Goal: Navigation & Orientation: Find specific page/section

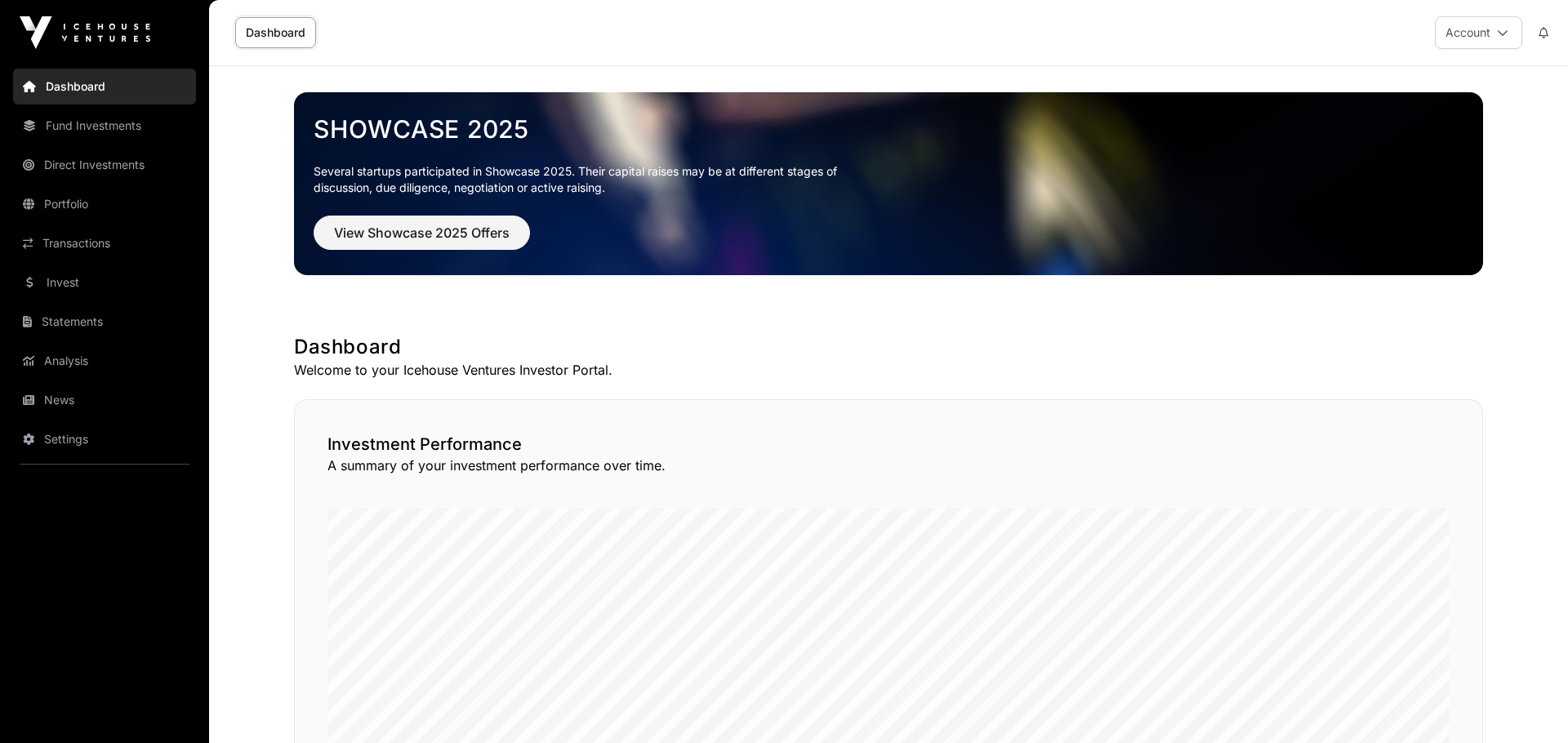
click at [54, 405] on link "News" at bounding box center [105, 400] width 183 height 36
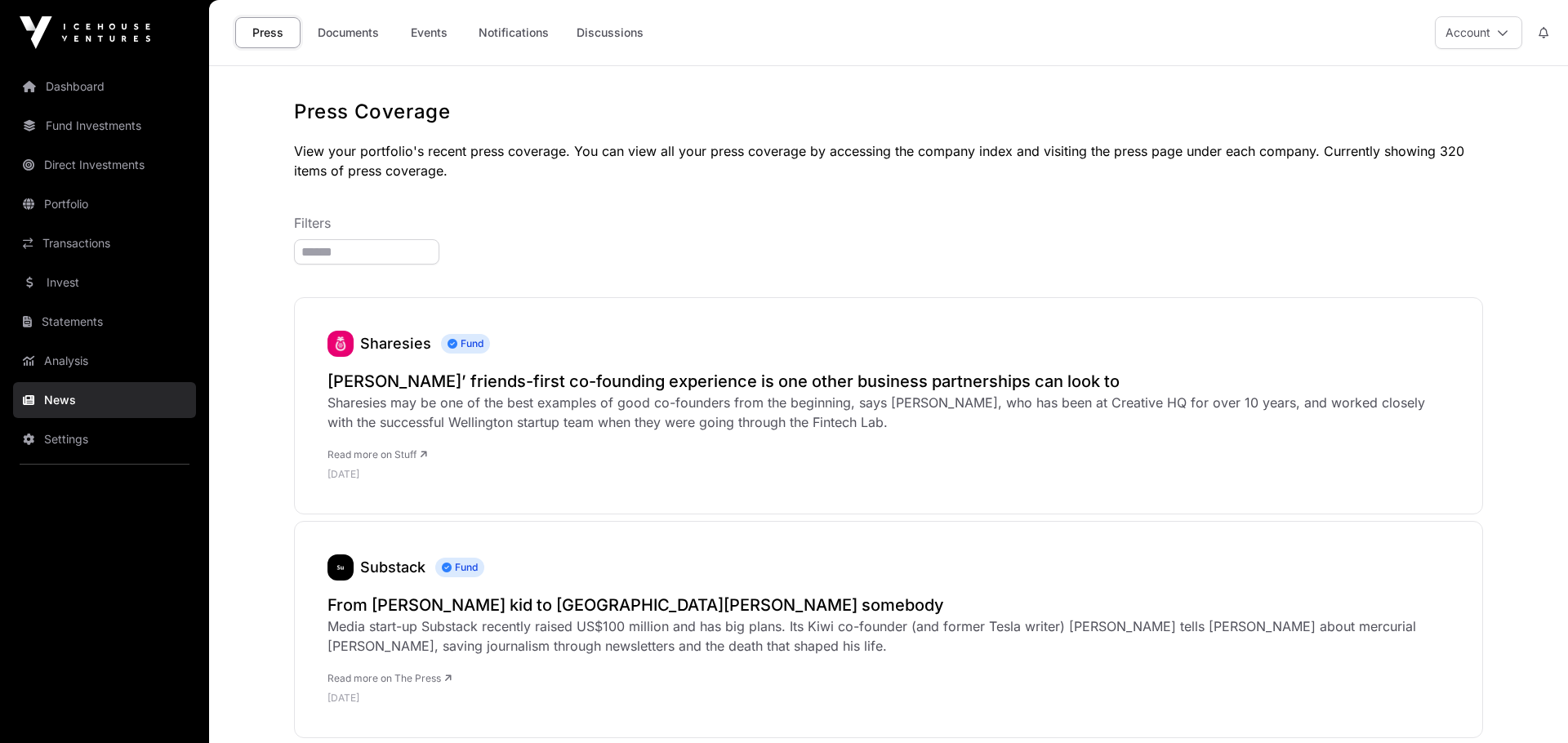
click at [356, 35] on link "Documents" at bounding box center [348, 32] width 82 height 31
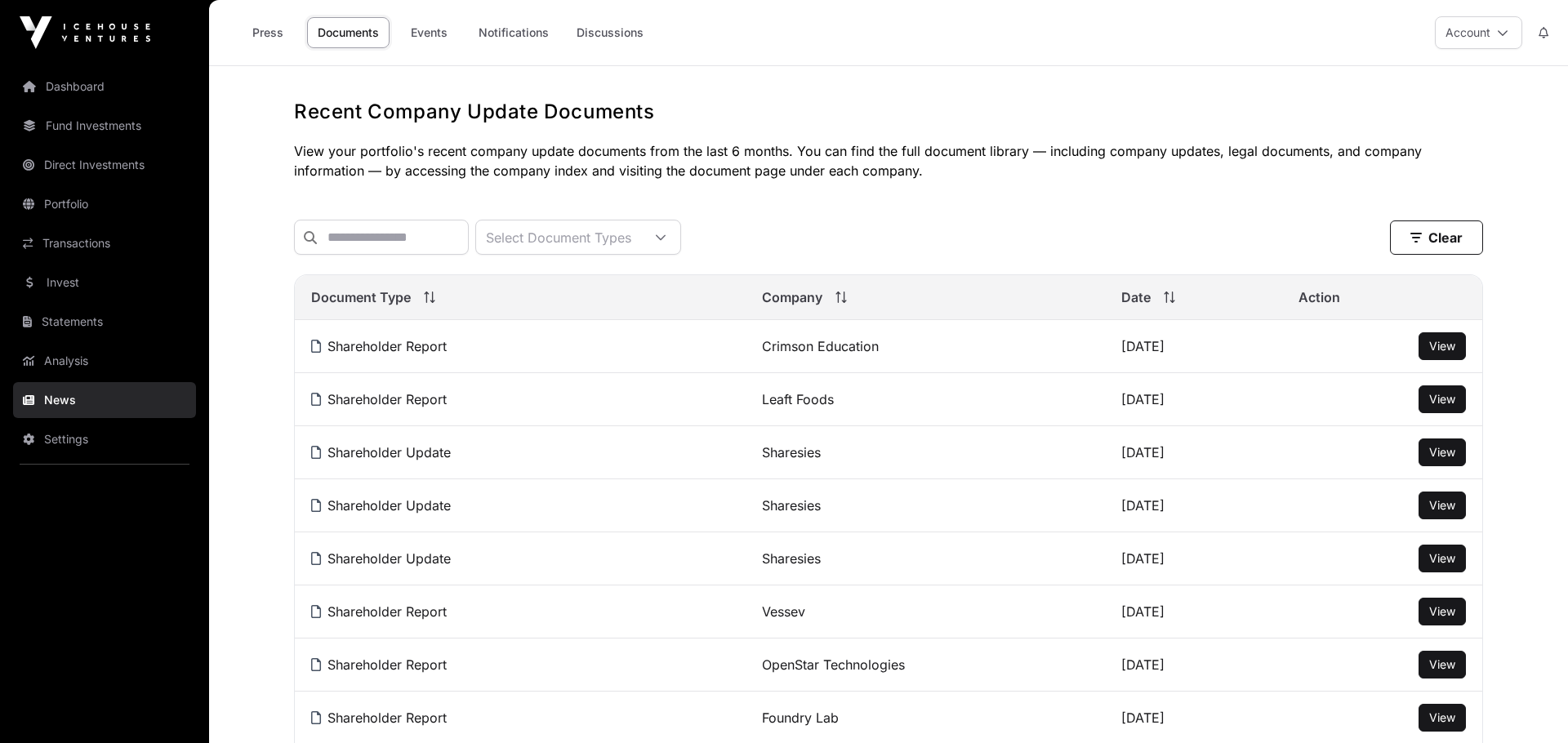
click at [413, 29] on link "Events" at bounding box center [429, 32] width 65 height 31
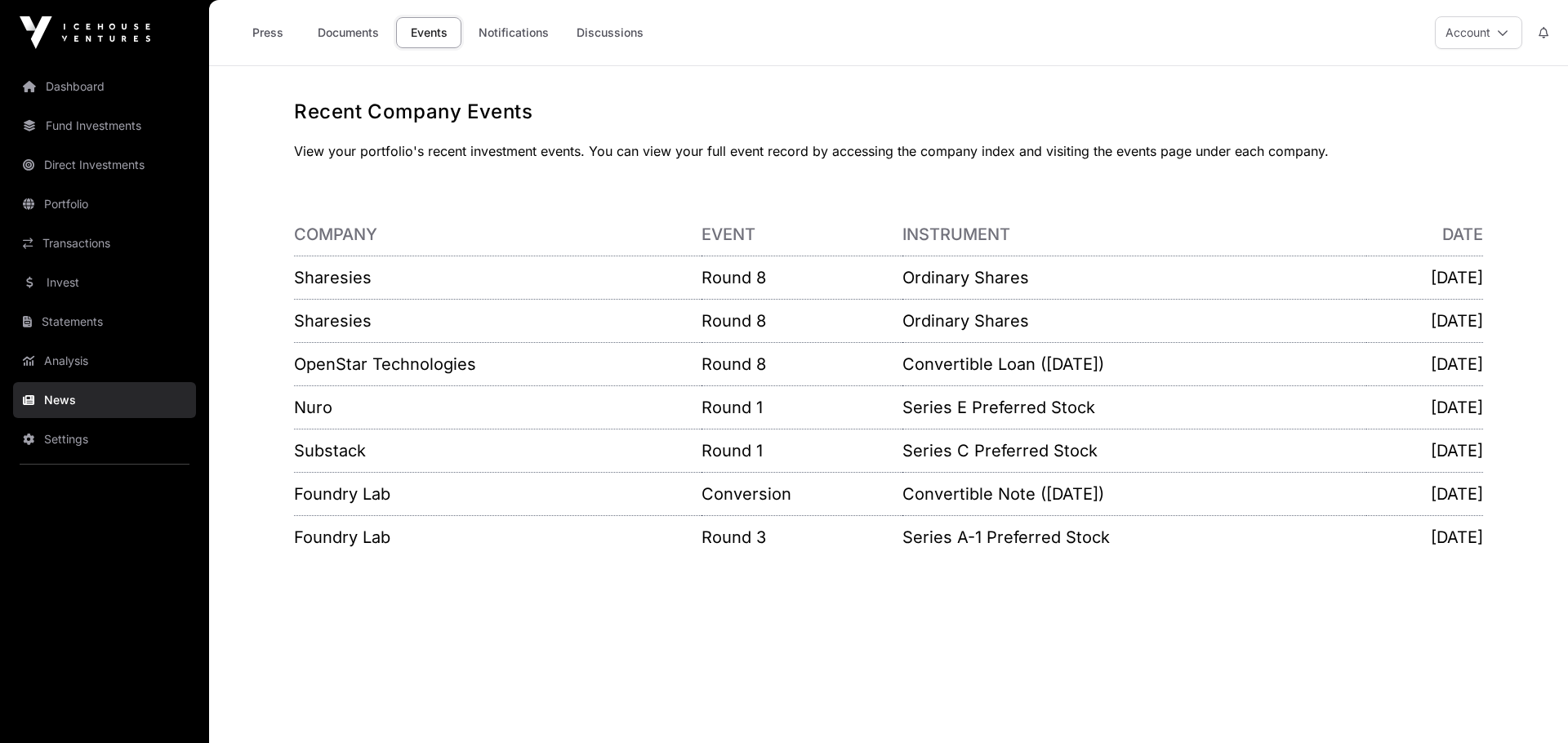
click at [347, 32] on link "Documents" at bounding box center [348, 32] width 82 height 31
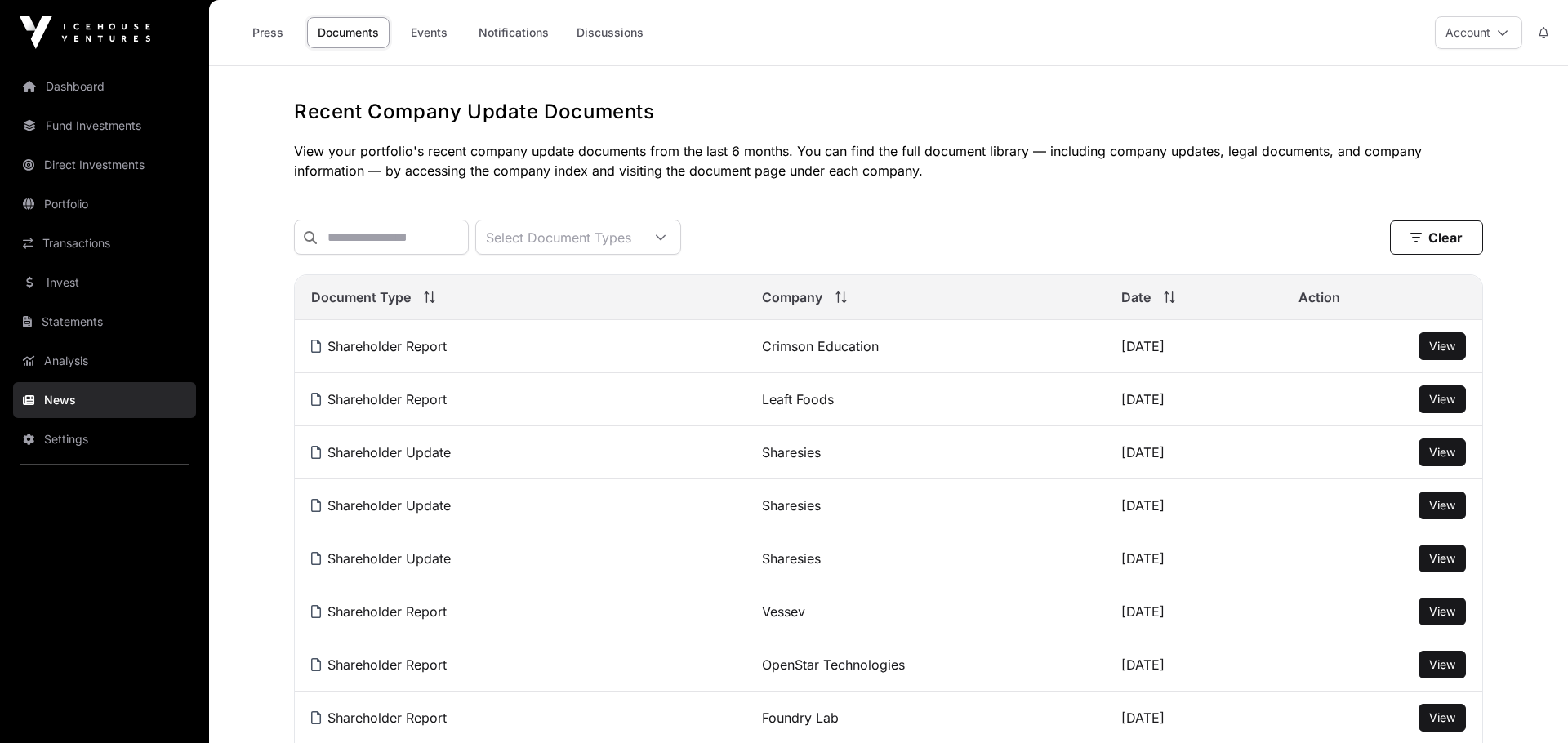
click at [253, 38] on link "Press" at bounding box center [268, 32] width 65 height 31
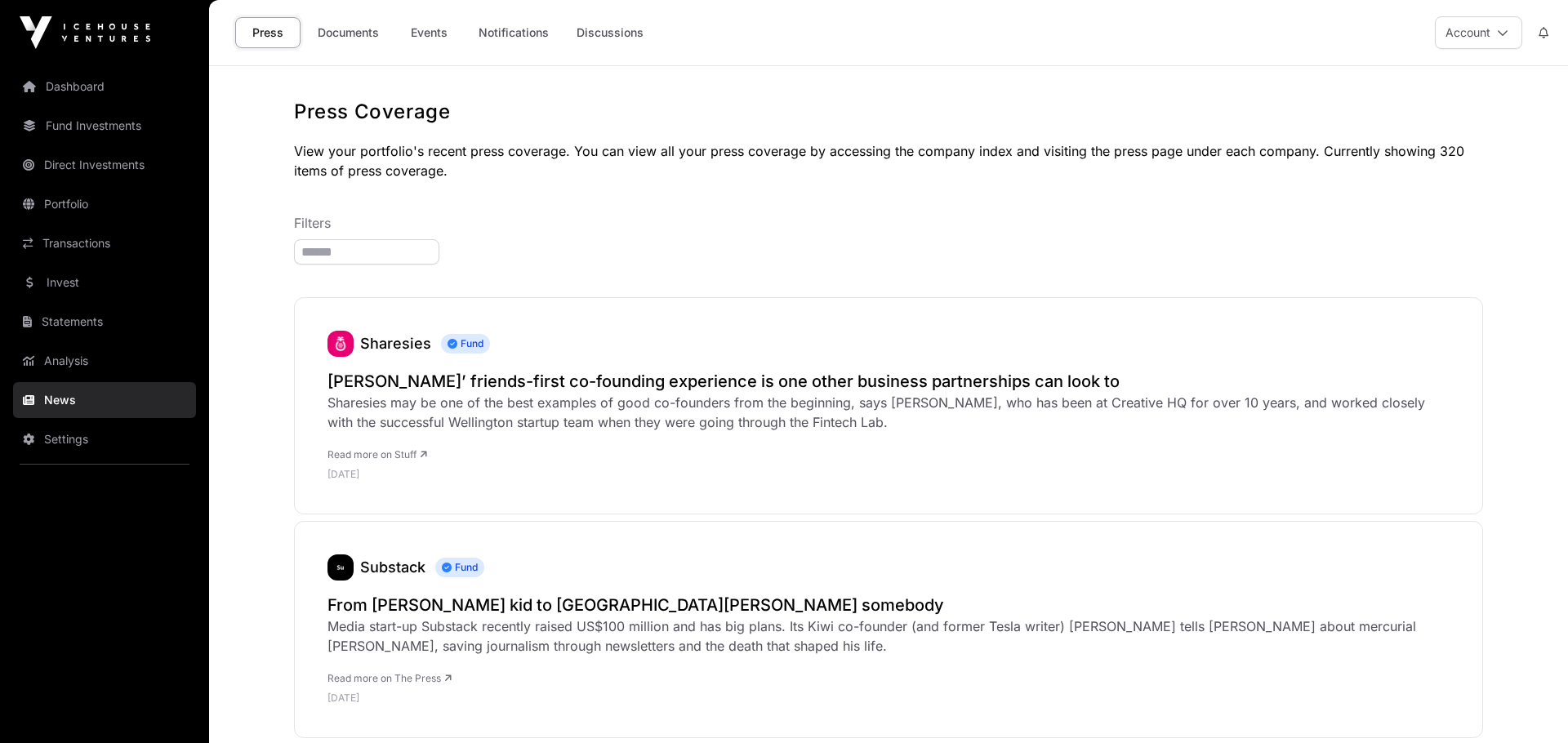
click at [83, 237] on link "Transactions" at bounding box center [105, 243] width 183 height 36
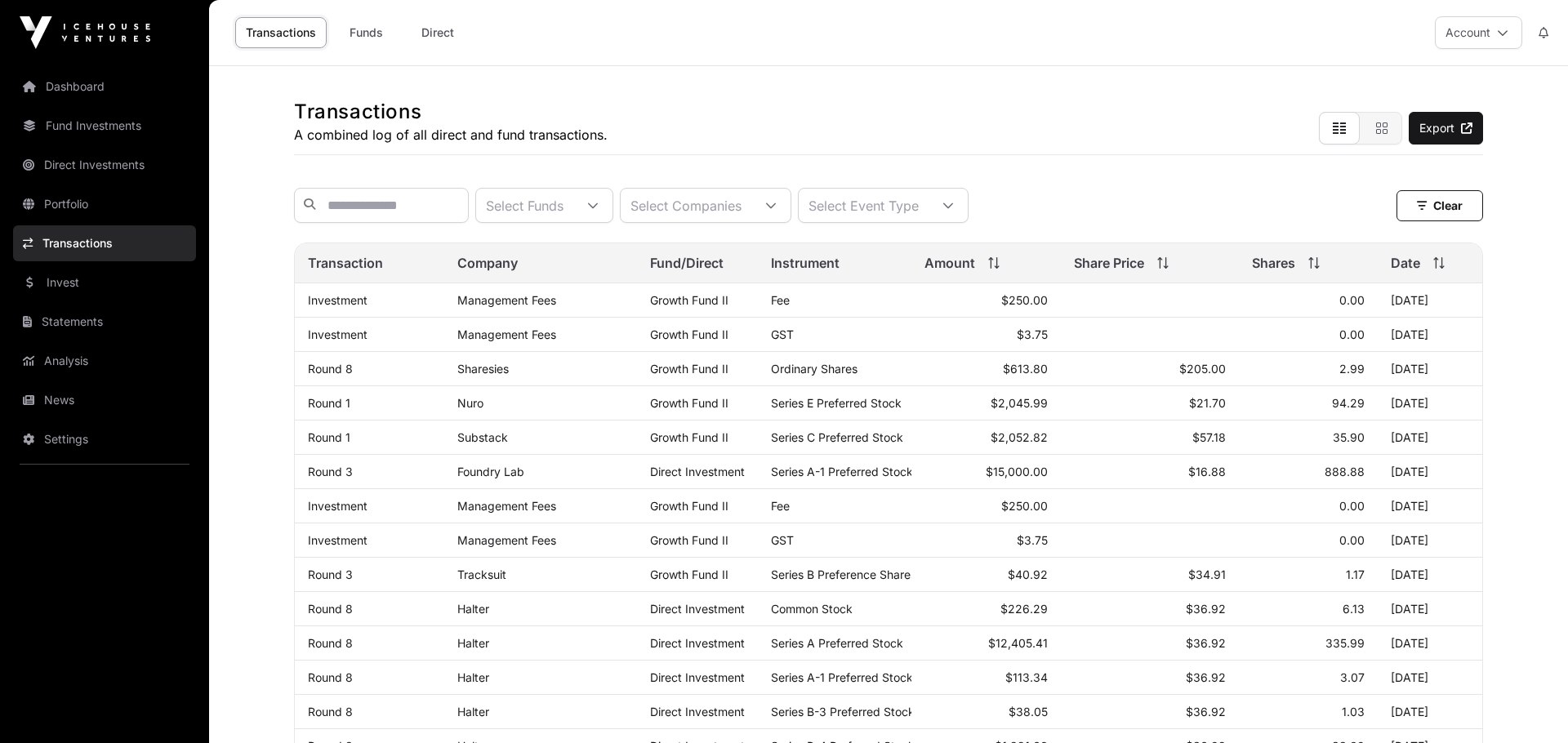
click at [356, 38] on link "Funds" at bounding box center [366, 32] width 65 height 31
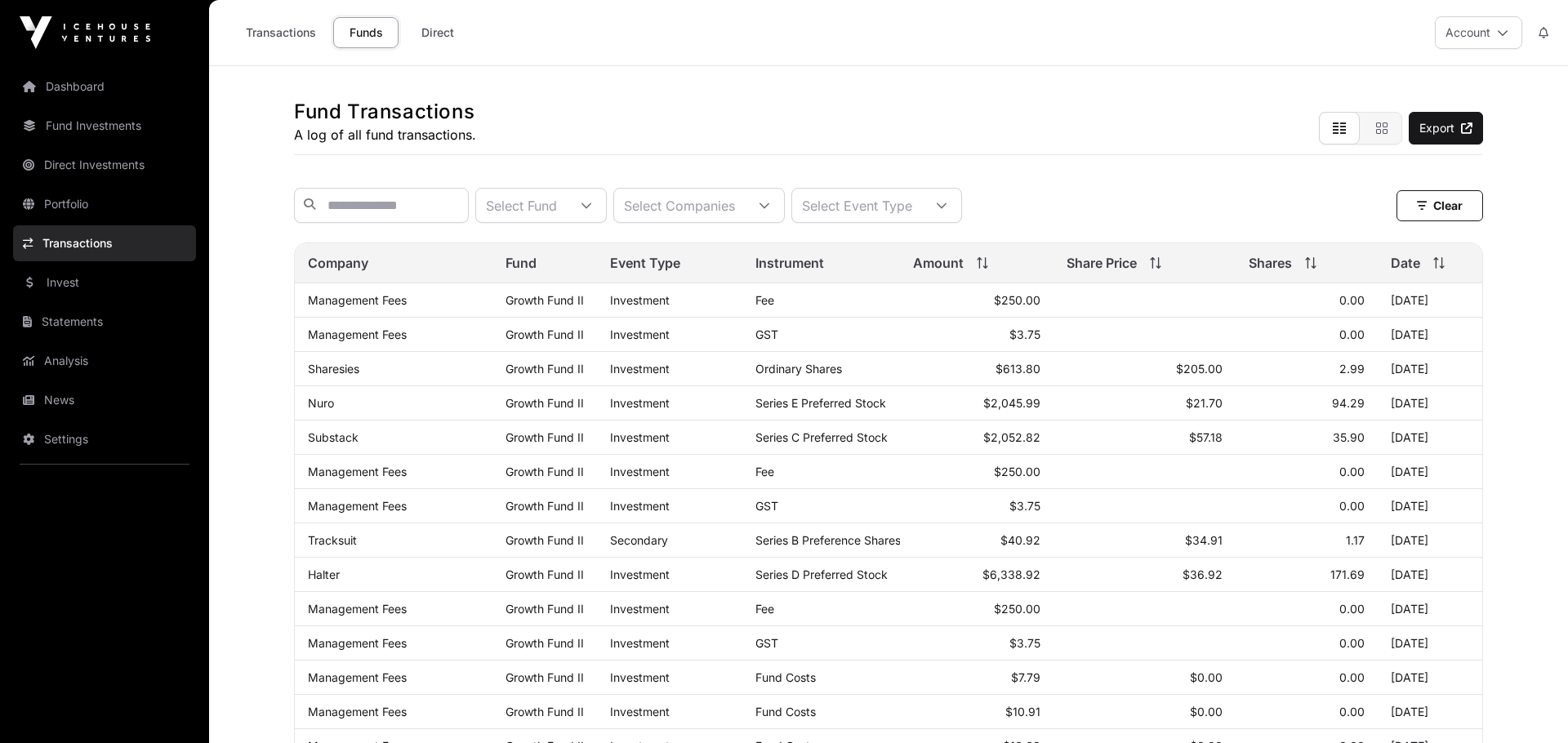
click at [80, 86] on link "Dashboard" at bounding box center [105, 86] width 183 height 36
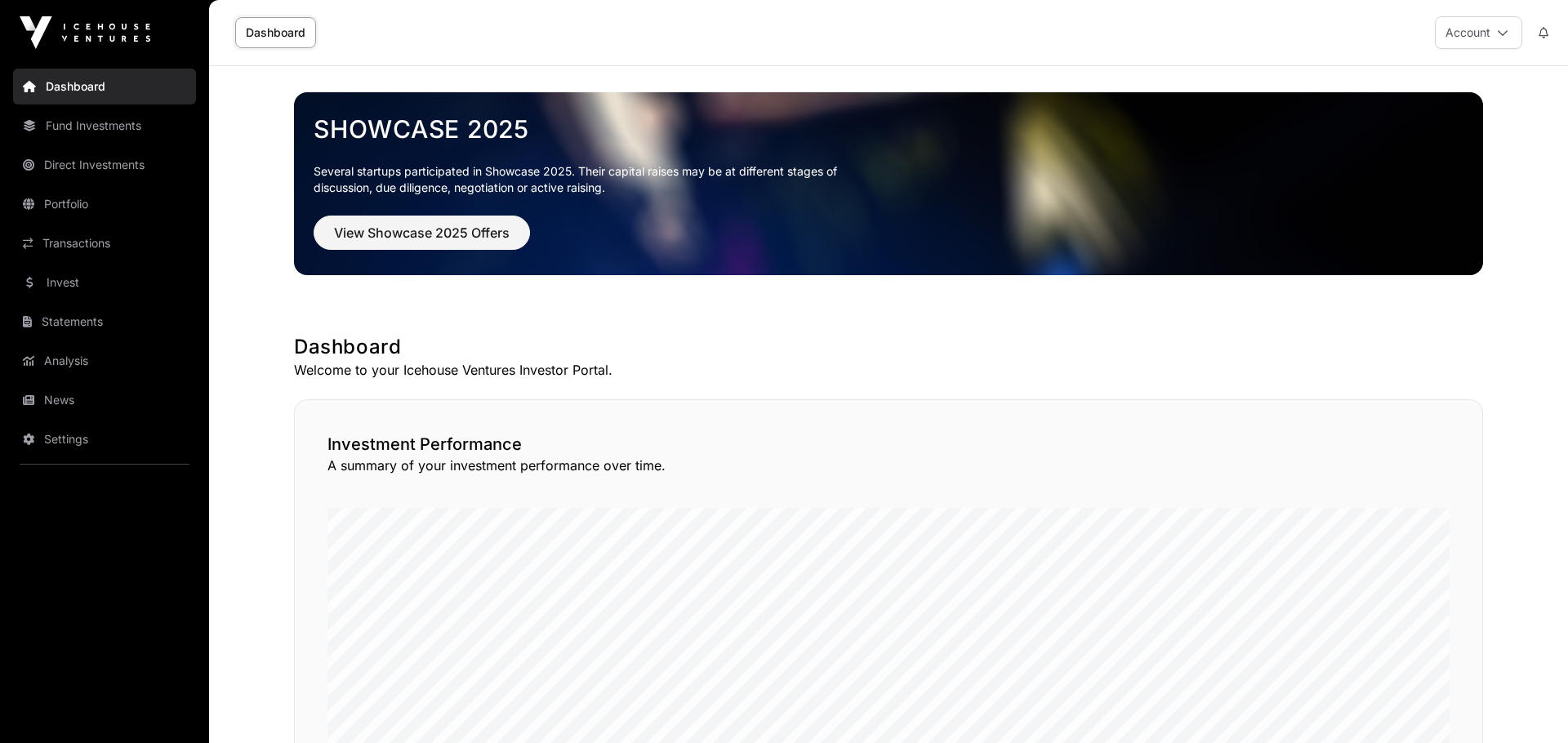
click at [105, 160] on link "Direct Investments" at bounding box center [105, 164] width 183 height 36
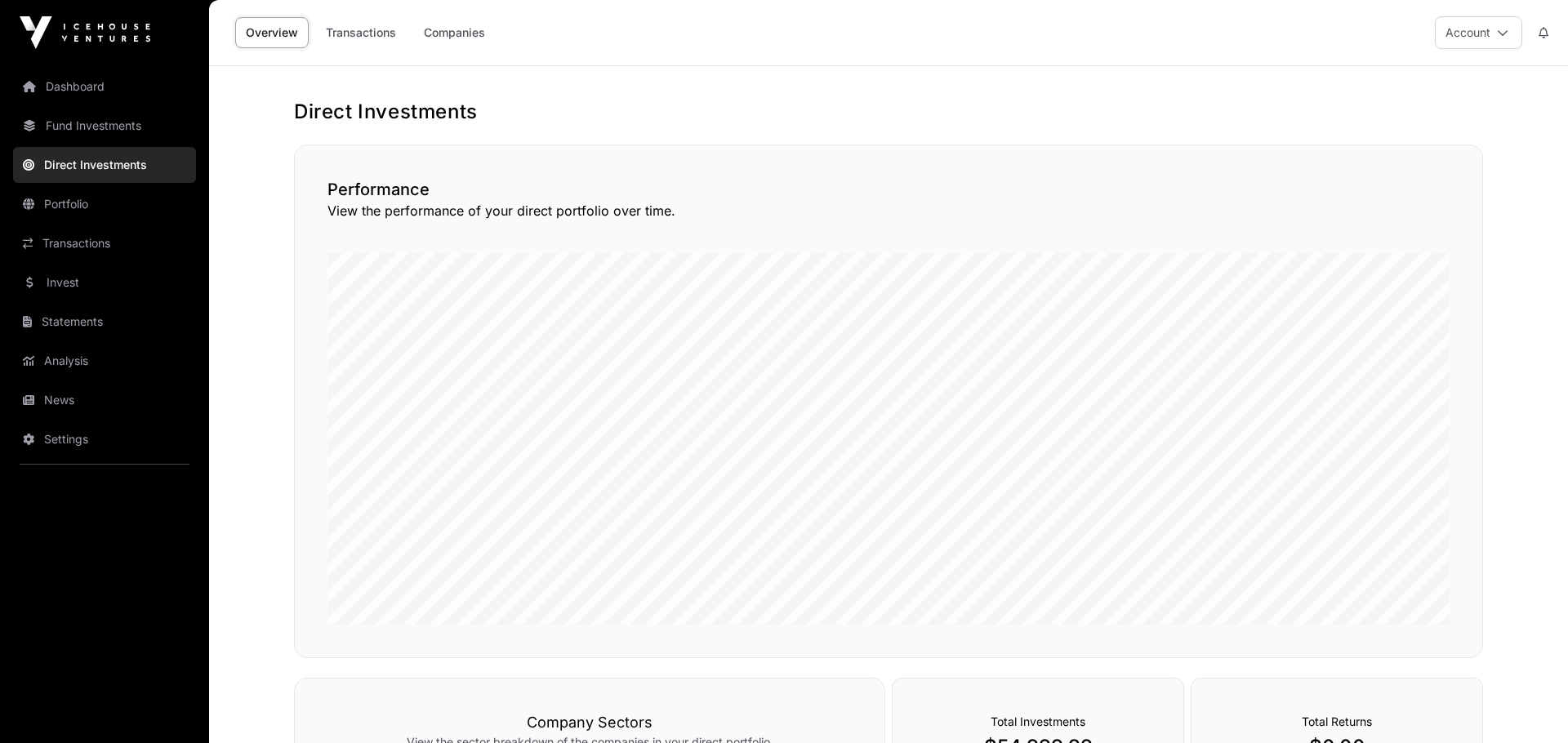
click at [369, 46] on link "Transactions" at bounding box center [360, 32] width 91 height 31
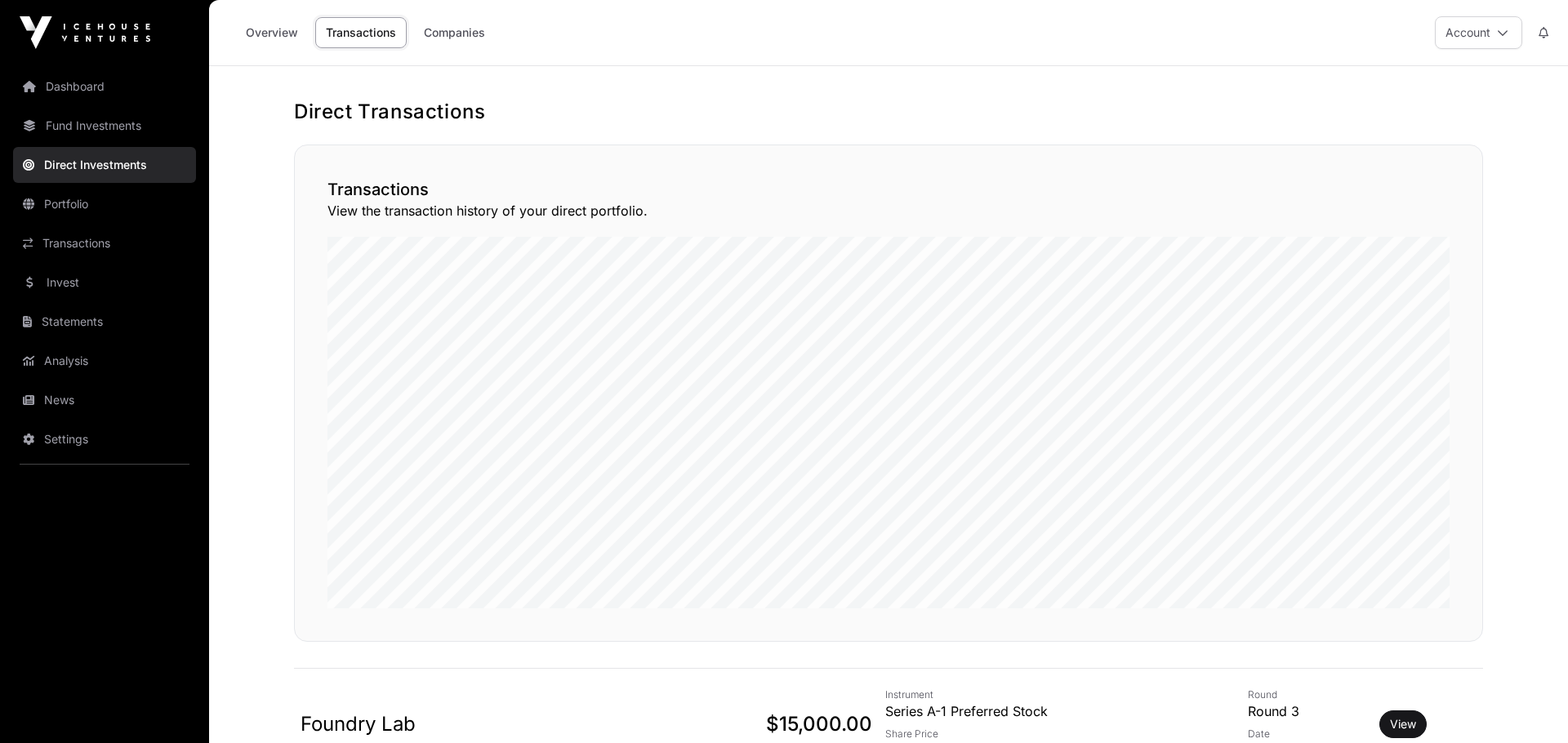
click at [77, 286] on link "Invest" at bounding box center [105, 282] width 183 height 36
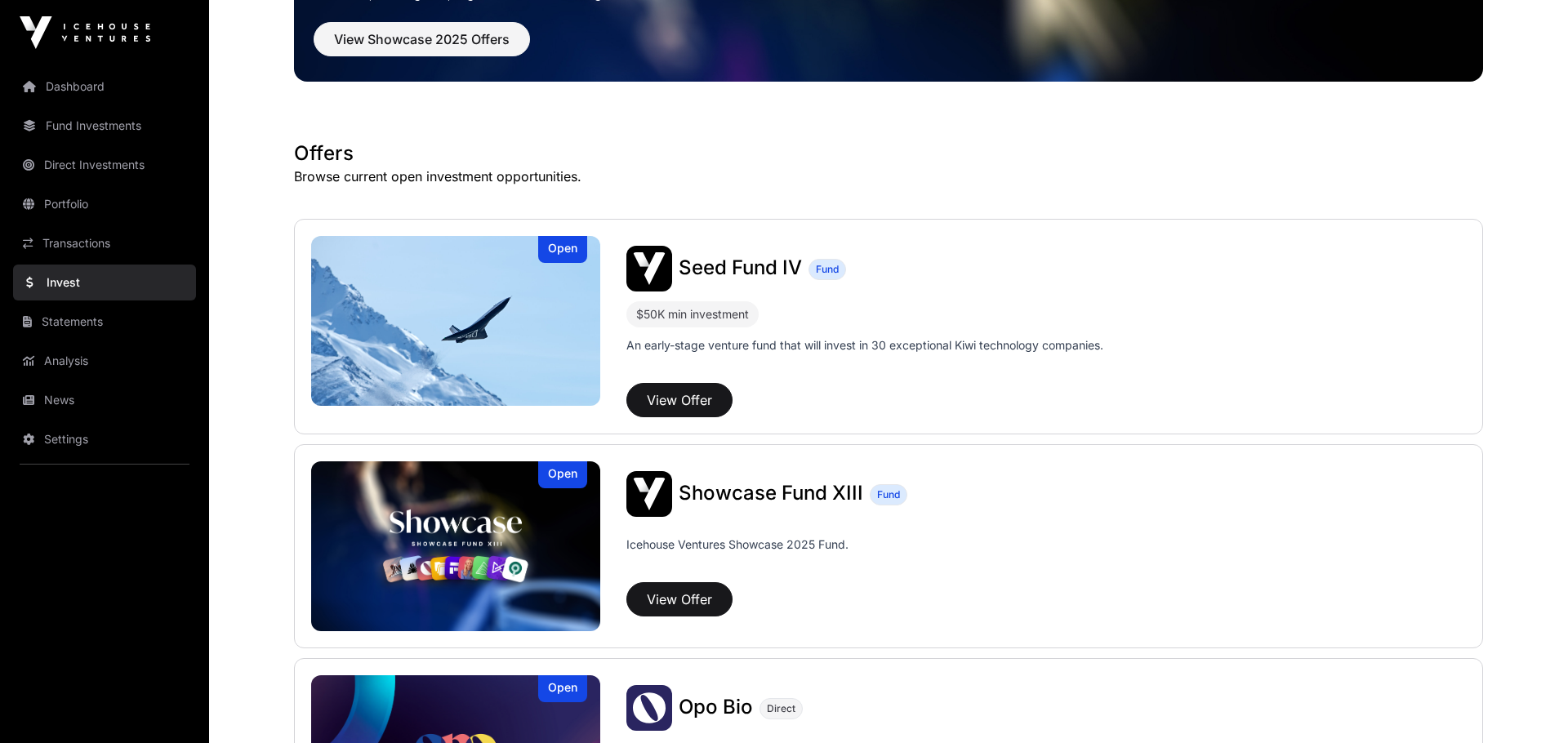
scroll to position [44, 0]
